Goal: Information Seeking & Learning: Learn about a topic

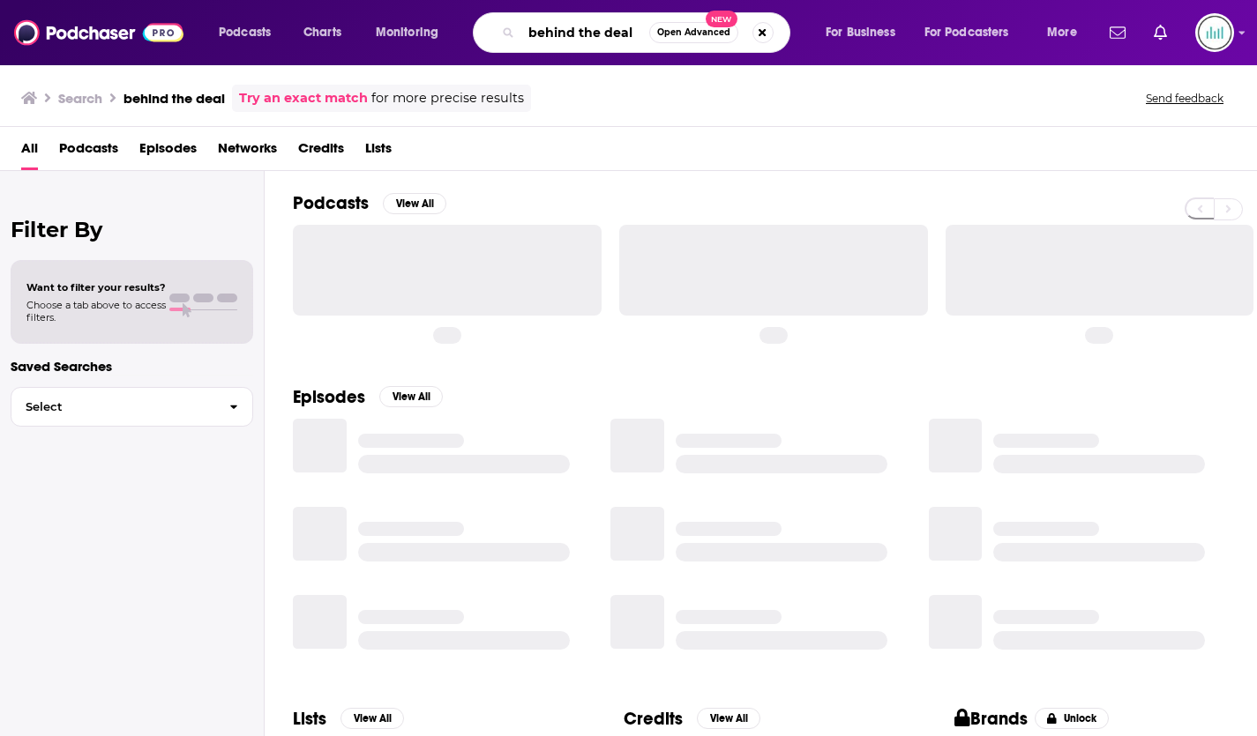
click at [595, 31] on input "behind the deal" at bounding box center [585, 33] width 128 height 28
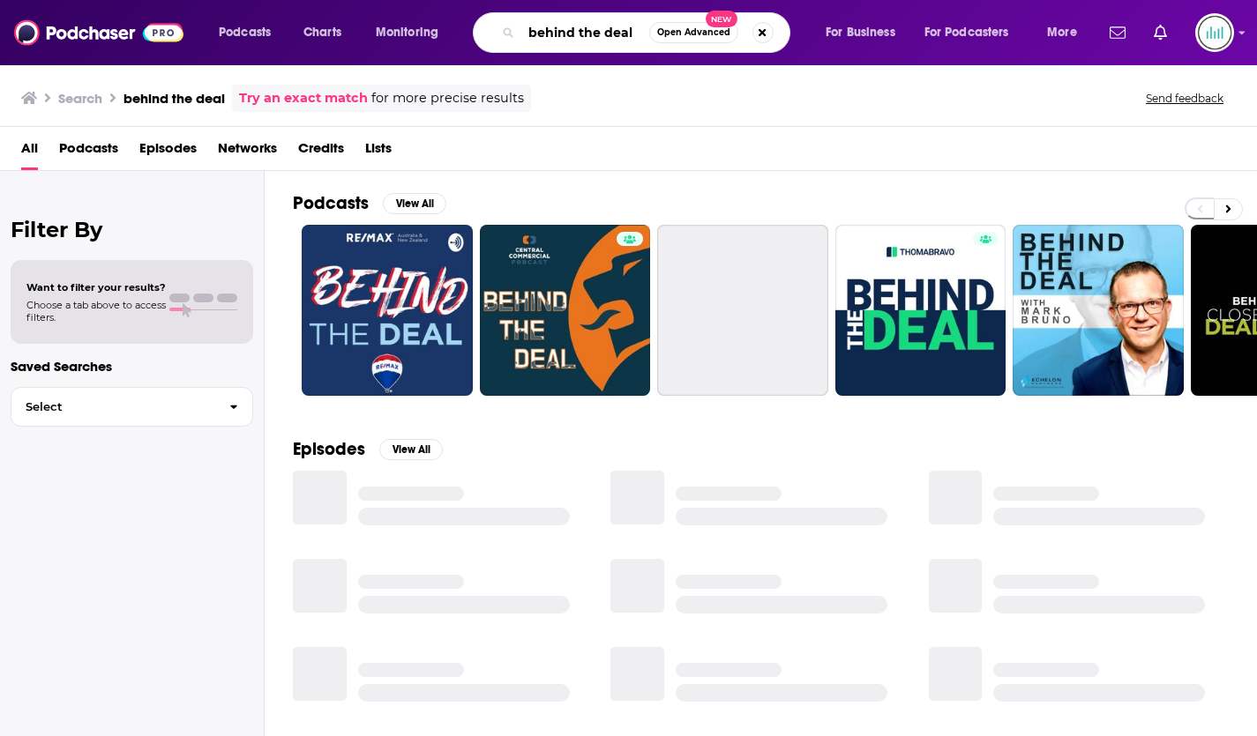
click at [595, 31] on input "behind the deal" at bounding box center [585, 33] width 128 height 28
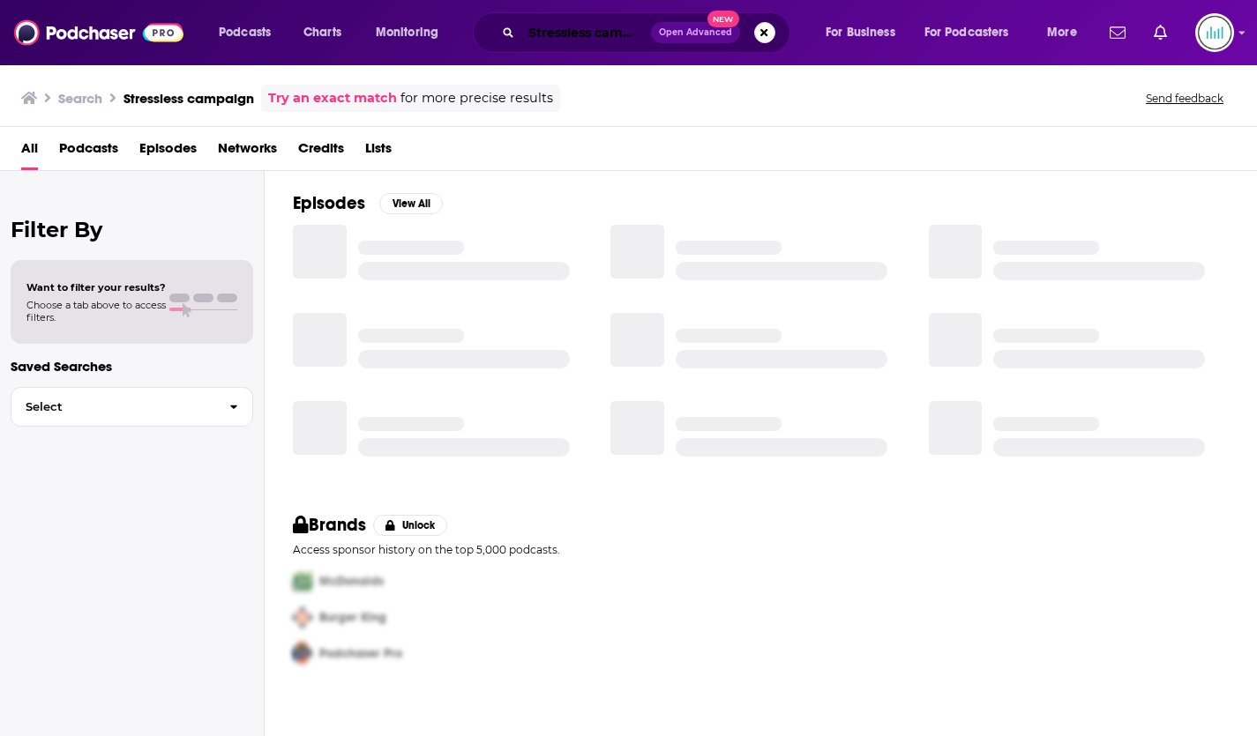
click at [577, 34] on input "Stressless campaign" at bounding box center [586, 33] width 130 height 28
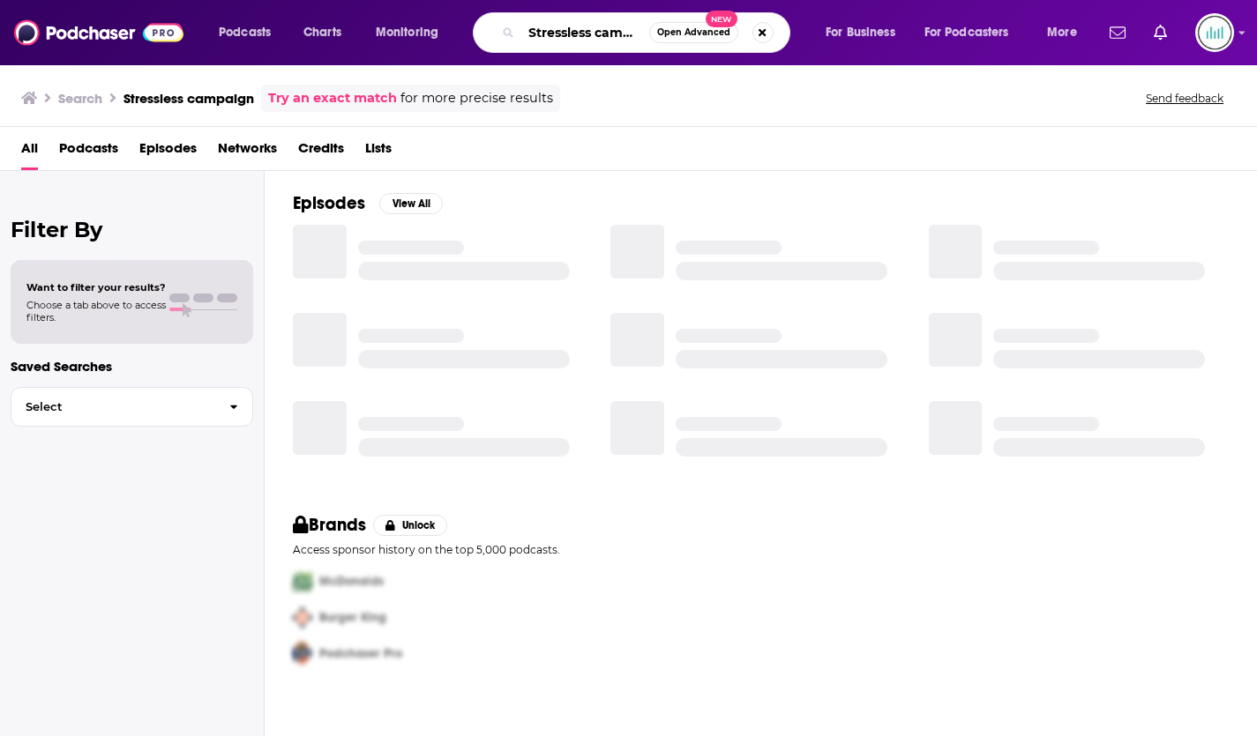
click at [577, 34] on input "Stressless campaign" at bounding box center [585, 33] width 128 height 28
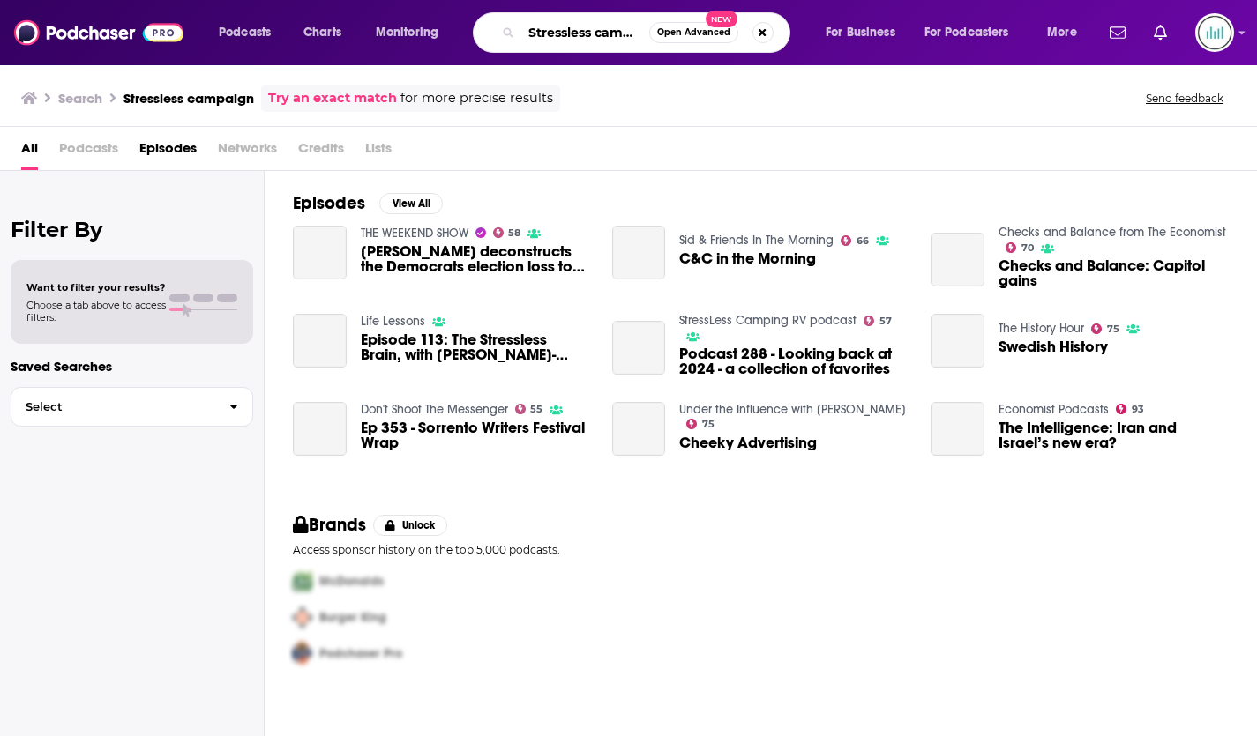
click at [577, 34] on input "Stressless campaign" at bounding box center [585, 33] width 128 height 28
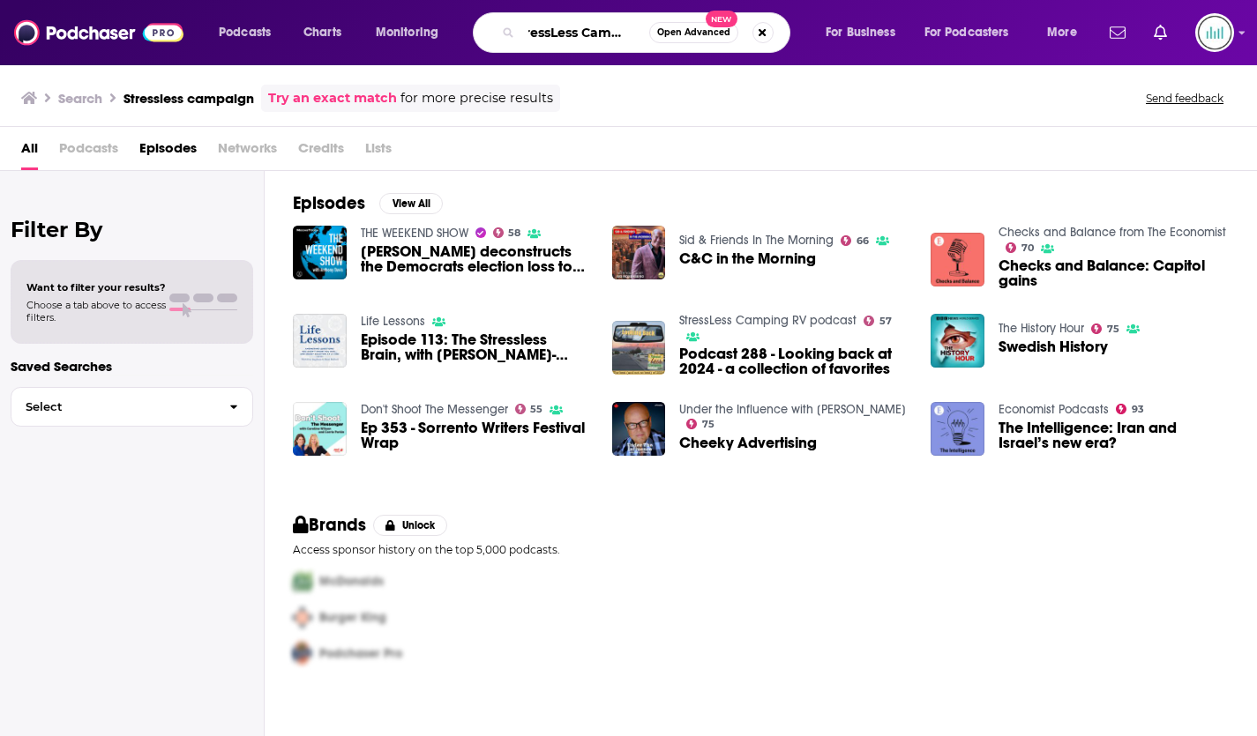
type input "StressLess Camping"
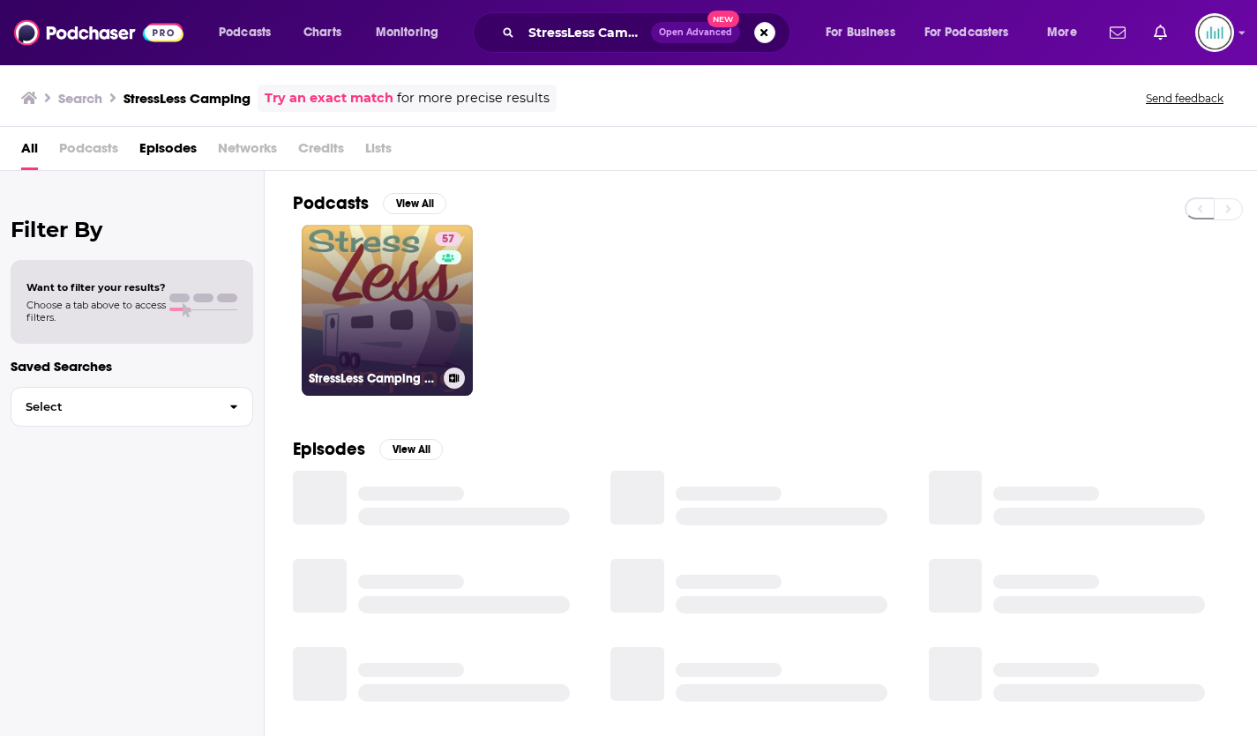
click at [407, 316] on link "57 StressLess Camping RV podcast" at bounding box center [387, 310] width 171 height 171
